Goal: Task Accomplishment & Management: Manage account settings

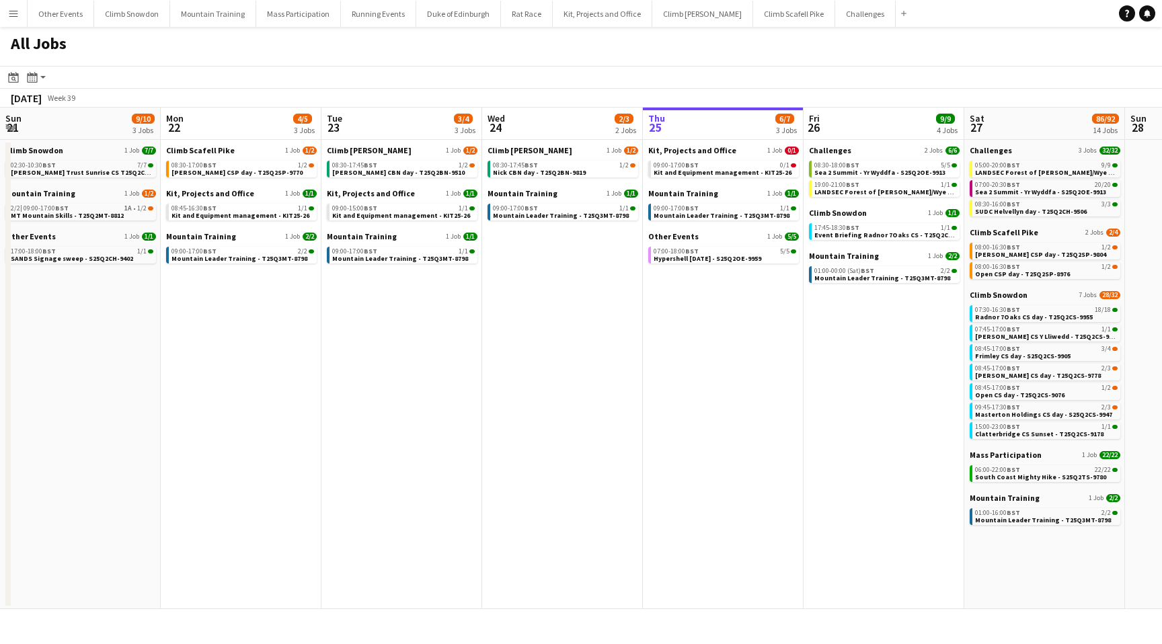
scroll to position [0, 321]
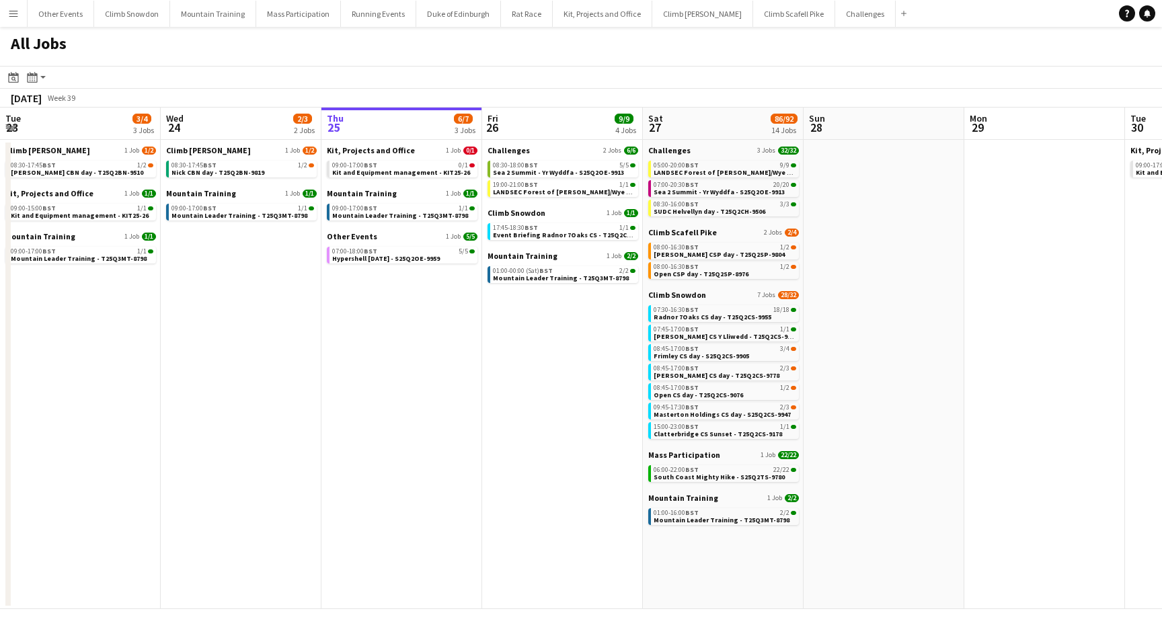
click at [13, 13] on app-icon "Menu" at bounding box center [13, 13] width 11 height 11
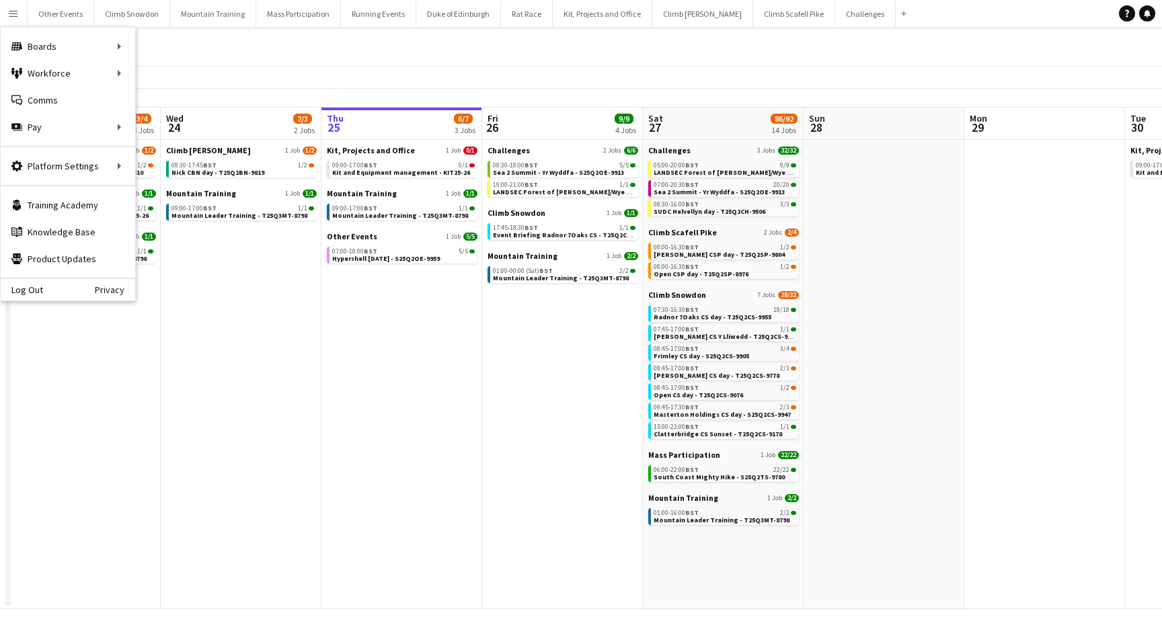
click at [568, 475] on app-date-cell "Challenges 2 Jobs 6/6 08:30-18:00 BST 5/5 Sea 2 Summit - Yr Wyddfa - S25Q2OE-99…" at bounding box center [562, 374] width 161 height 469
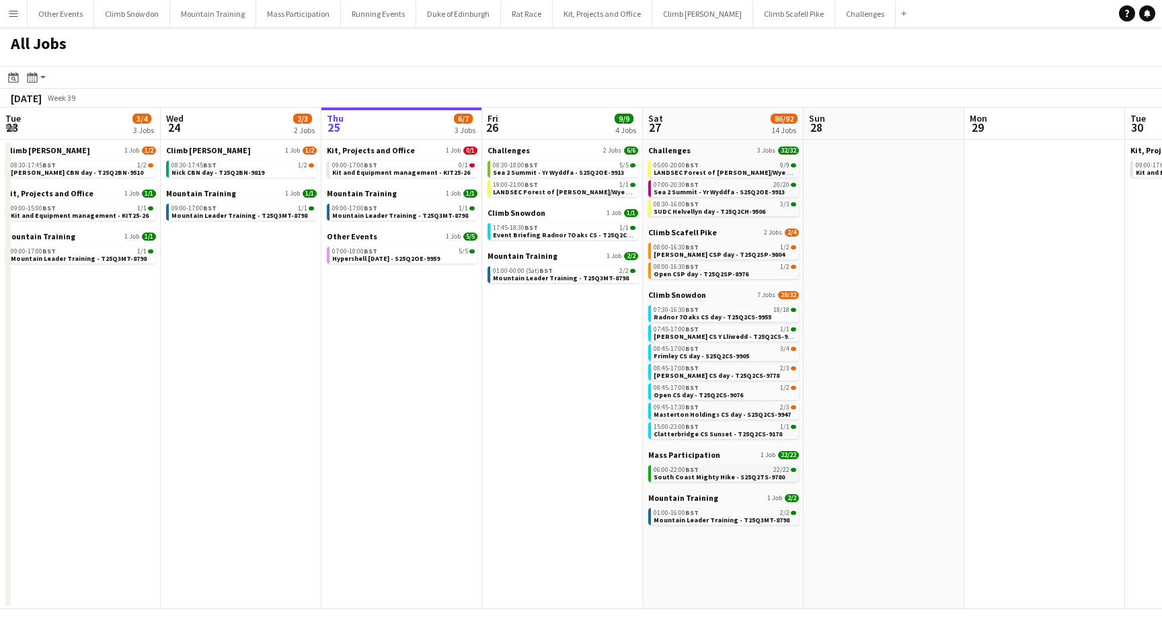
click at [709, 471] on div "06:00-22:00 BST 22/22" at bounding box center [725, 470] width 143 height 7
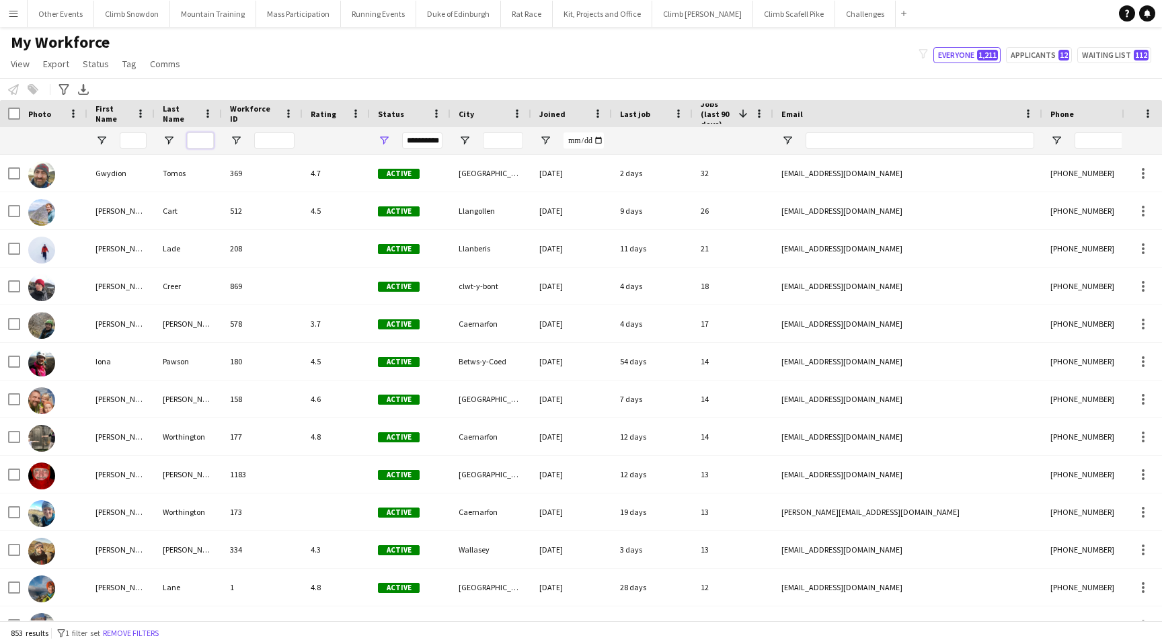
click at [190, 142] on input "Last Name Filter Input" at bounding box center [200, 140] width 27 height 16
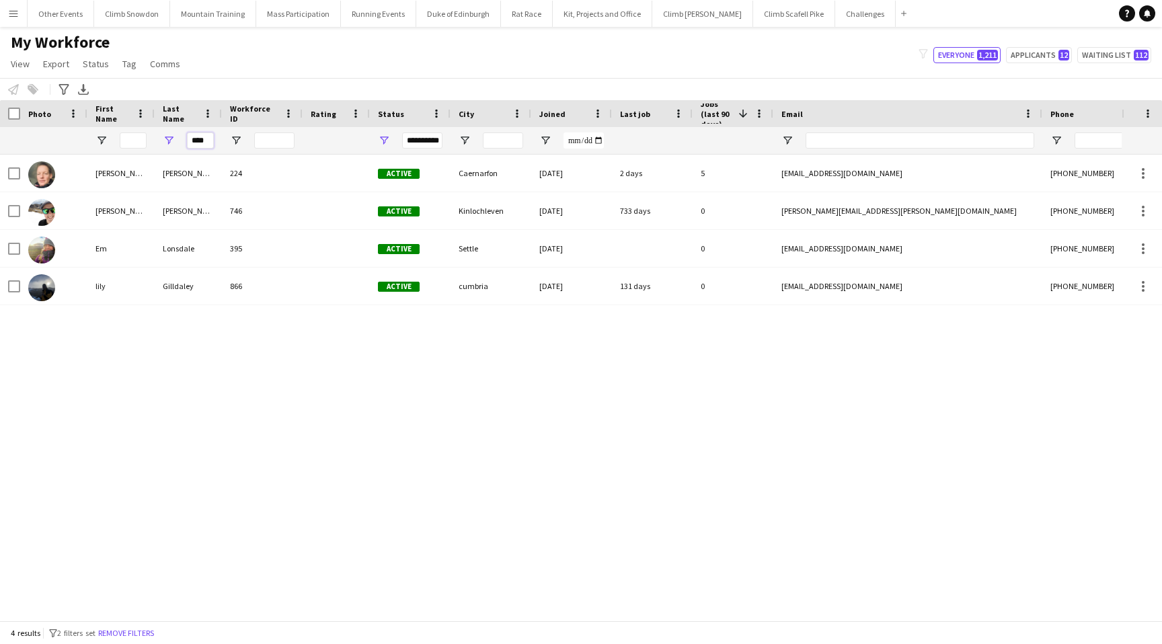
type input "****"
click at [385, 138] on span "Open Filter Menu" at bounding box center [384, 140] width 12 height 12
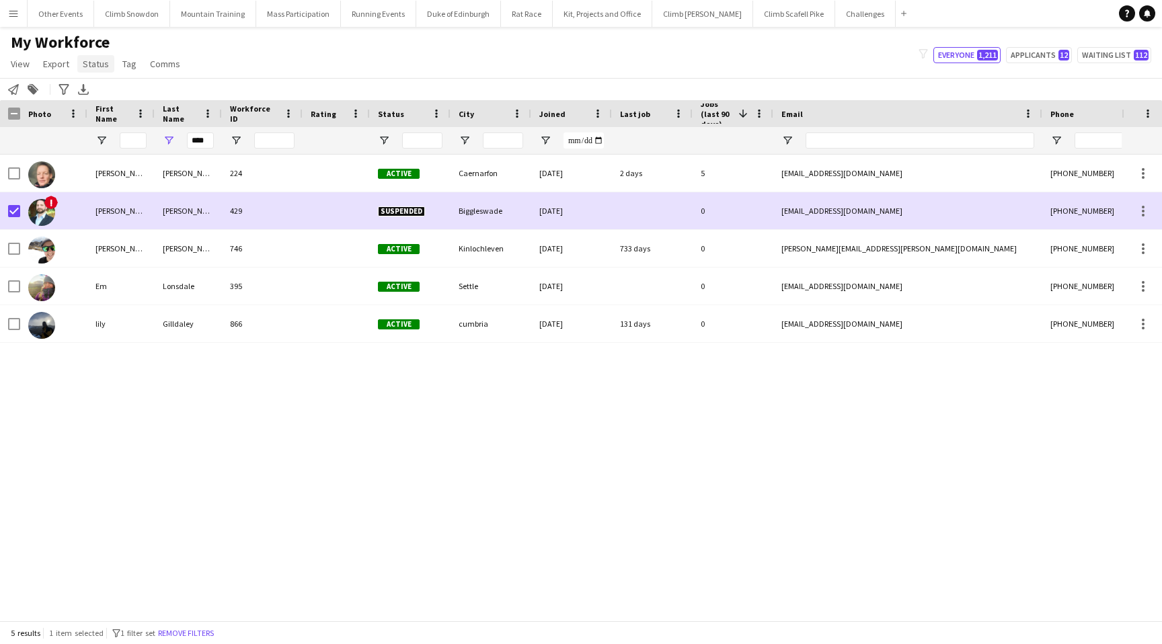
click at [94, 64] on span "Status" at bounding box center [96, 64] width 26 height 12
click at [102, 93] on span "Edit" at bounding box center [95, 93] width 15 height 12
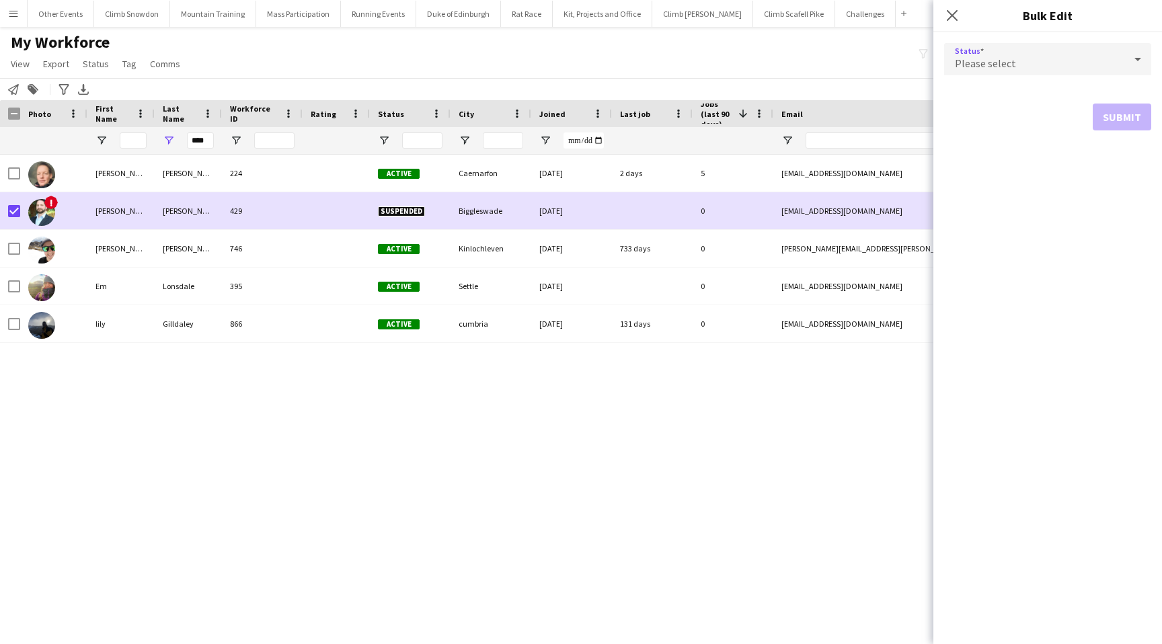
click at [1087, 58] on div "Please select" at bounding box center [1034, 59] width 180 height 32
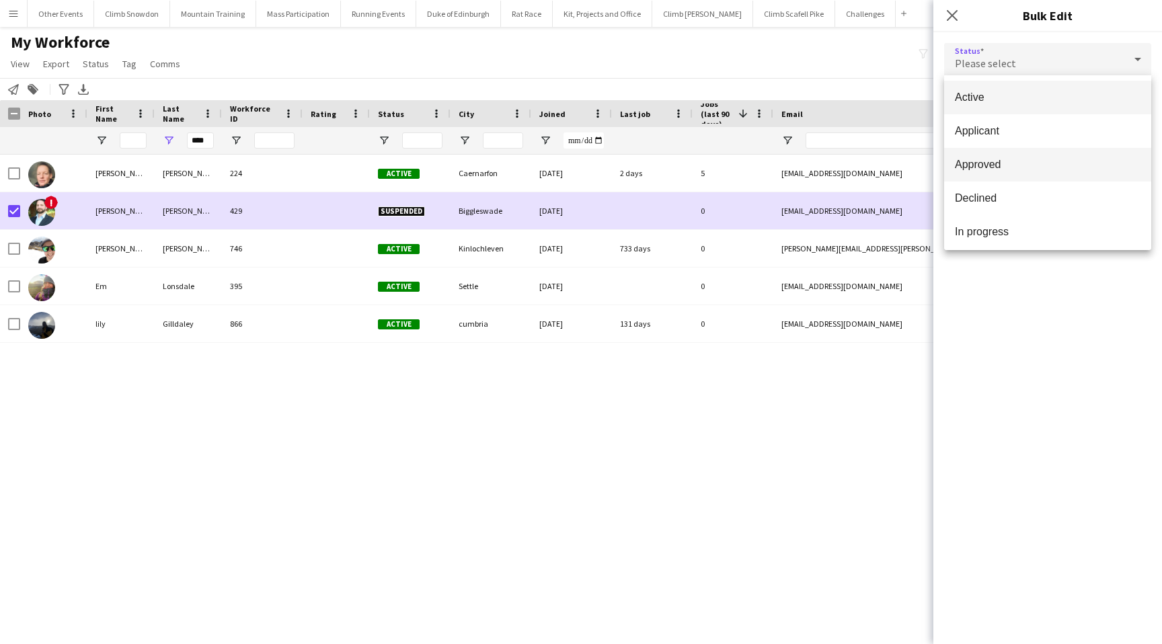
scroll to position [42, 0]
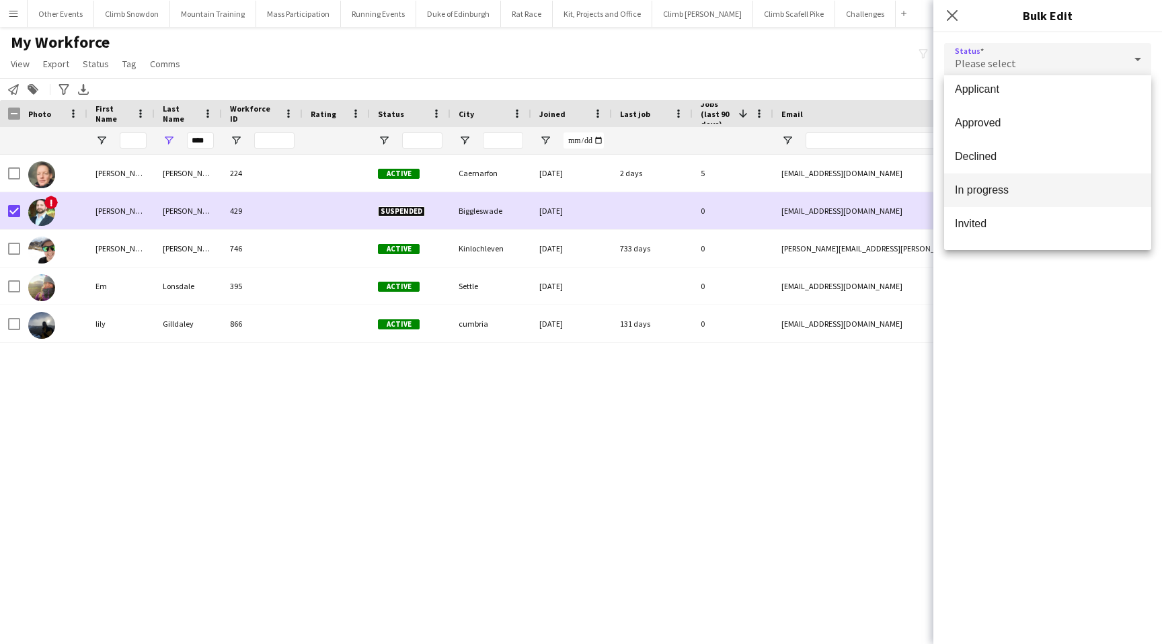
click at [980, 194] on span "In progress" at bounding box center [1048, 190] width 186 height 13
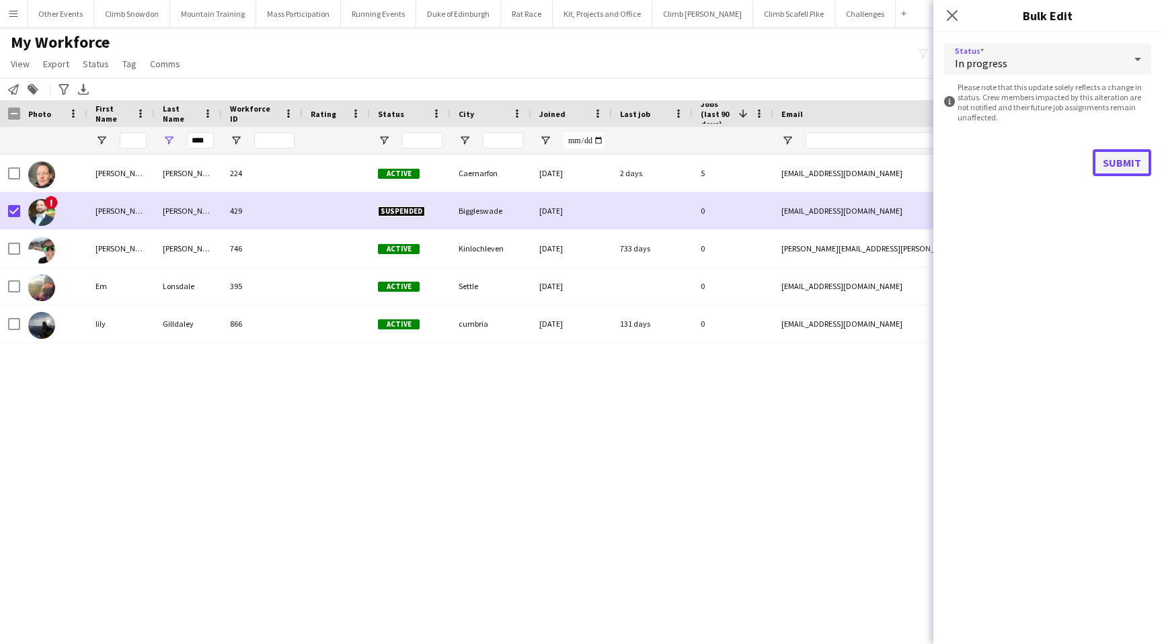
click at [1122, 160] on button "Submit" at bounding box center [1122, 162] width 58 height 27
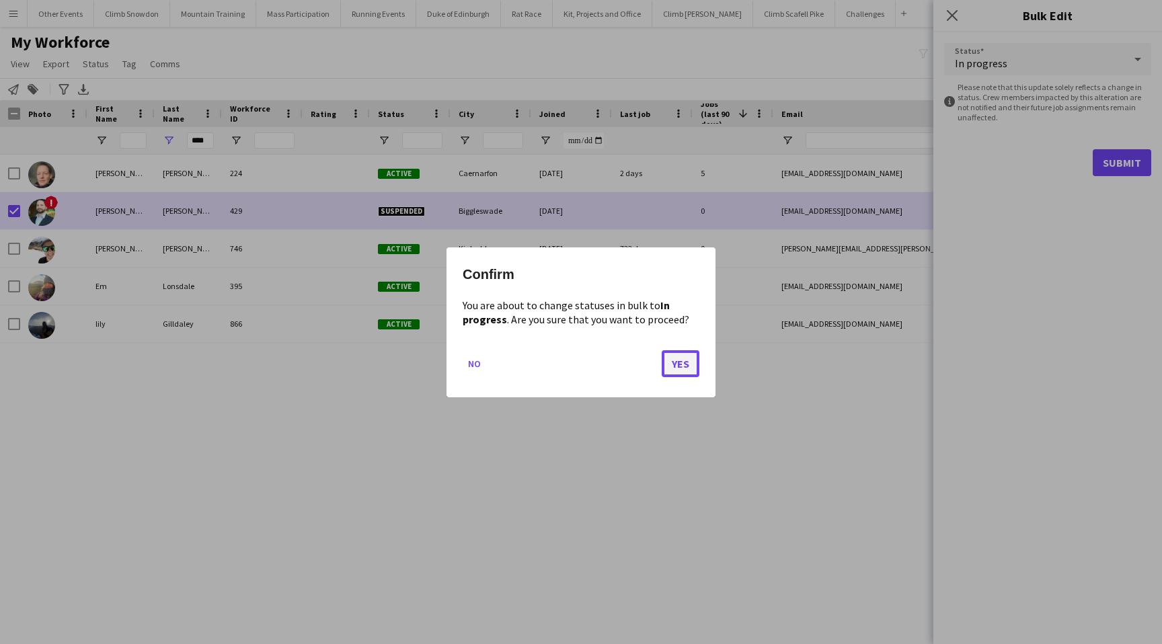
click at [676, 362] on button "Yes" at bounding box center [681, 363] width 38 height 27
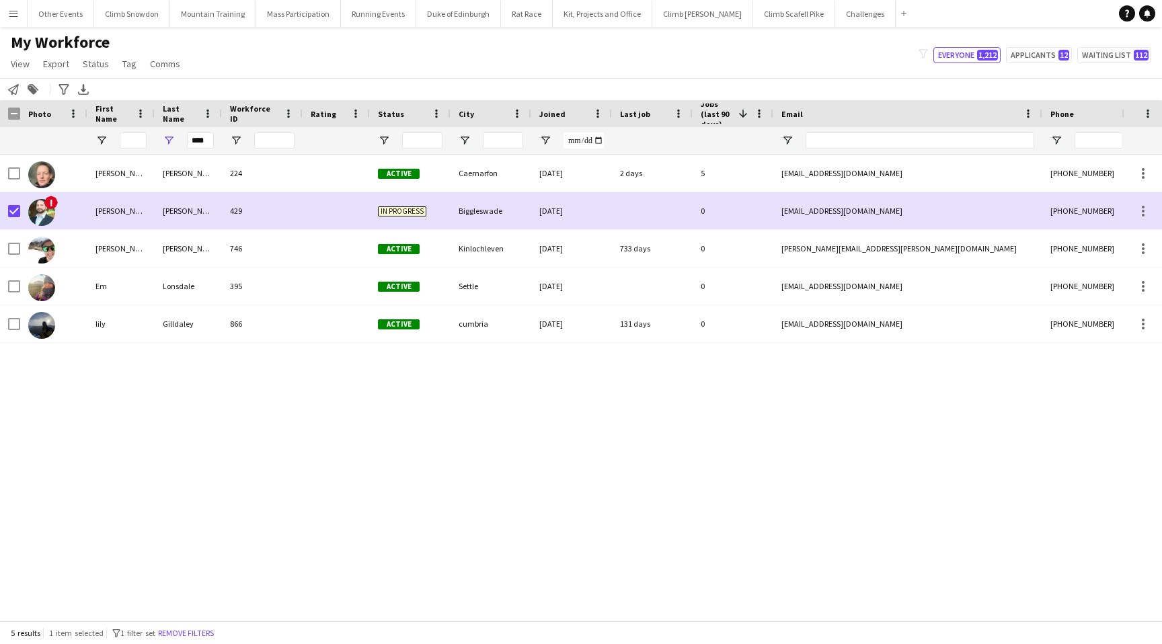
click at [192, 422] on div "Helen Teasdale 224 Active Caernarfon 25-11-2019 2 days 5 helenteasdale1@btinter…" at bounding box center [561, 388] width 1122 height 466
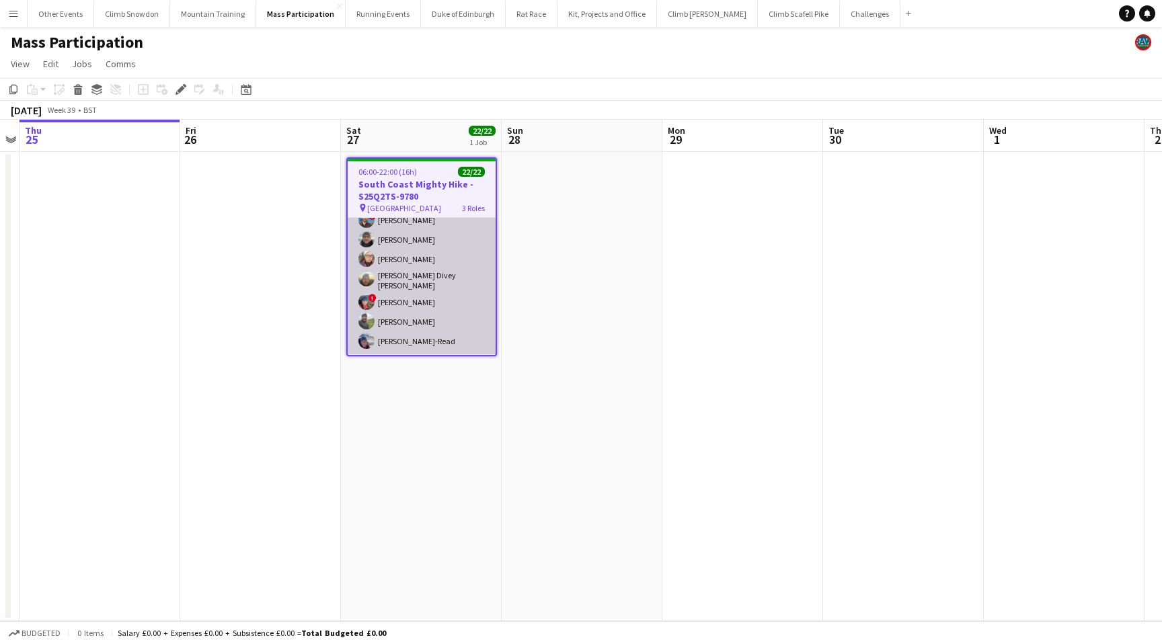
scroll to position [166, 0]
